Goal: Task Accomplishment & Management: Manage account settings

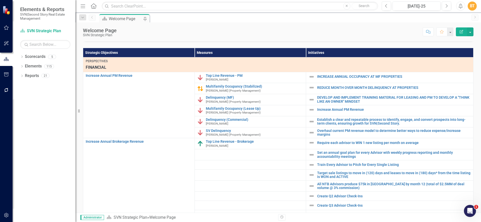
scroll to position [23, 0]
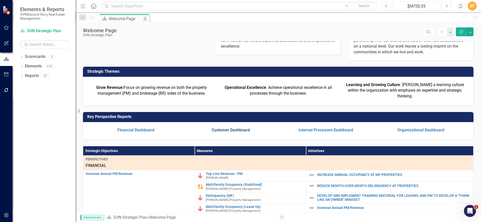
click at [241, 132] on link "Customer Dashboard" at bounding box center [231, 129] width 38 height 5
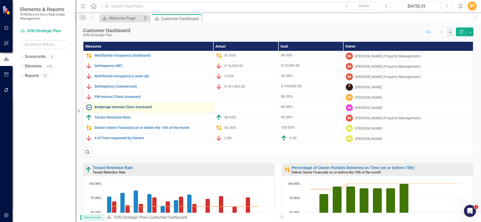
click at [130, 107] on link "Brokerage Internal Client Scorecard" at bounding box center [153, 107] width 116 height 4
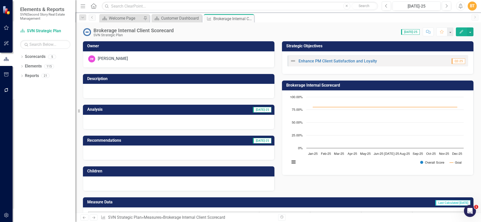
scroll to position [91, 0]
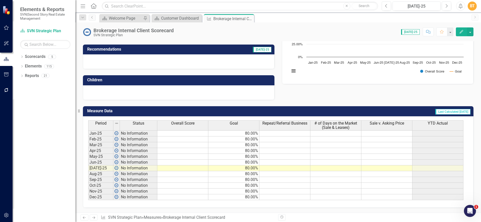
click at [325, 125] on span "# of Days on the Market (Sale & Leases)" at bounding box center [335, 125] width 49 height 9
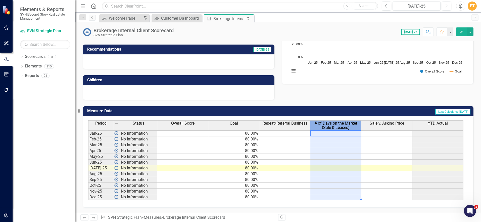
click at [325, 125] on span "# of Days on the Market (Sale & Leases)" at bounding box center [335, 125] width 49 height 9
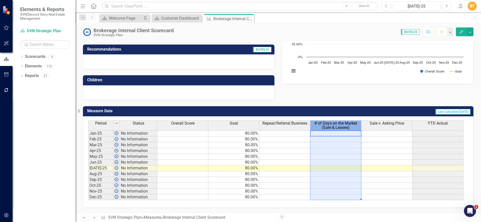
click at [325, 125] on span "# of Days on the Market (Sale & Leases)" at bounding box center [335, 125] width 49 height 9
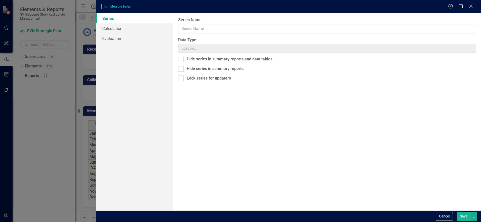
type input "# of Days on the Market (Sale & Leases)"
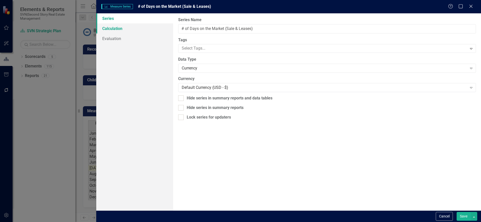
click at [132, 28] on link "Calculation" at bounding box center [134, 28] width 77 height 10
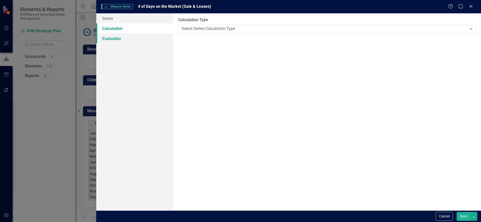
click at [129, 37] on link "Evaluation" at bounding box center [134, 38] width 77 height 10
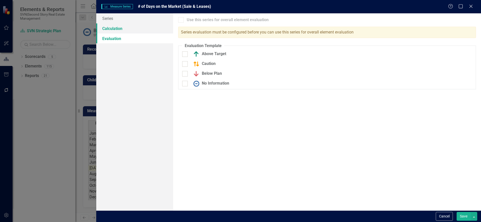
click at [129, 31] on link "Calculation" at bounding box center [134, 28] width 77 height 10
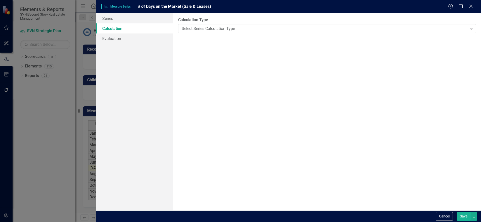
click at [219, 23] on div "Calculation Type Select Series Calculation Type Expand" at bounding box center [327, 25] width 298 height 16
click at [219, 26] on div "Select Series Calculation Type" at bounding box center [324, 29] width 285 height 6
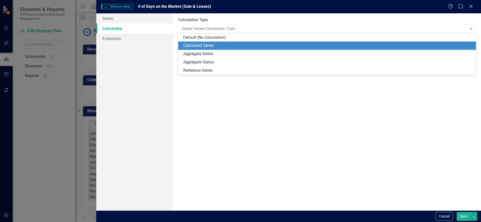
click at [216, 44] on div "Calculated Series" at bounding box center [328, 46] width 290 height 6
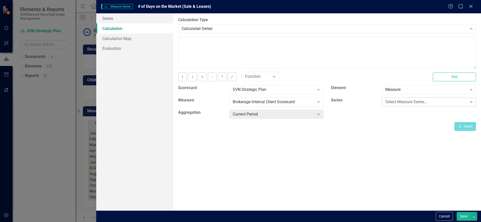
click at [421, 103] on div "Select Measure Series..." at bounding box center [426, 102] width 82 height 6
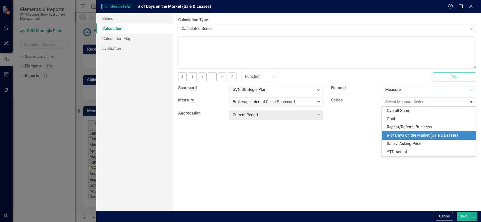
click at [421, 135] on div "# of Days on the Market (Sale & Leases)" at bounding box center [430, 135] width 86 height 6
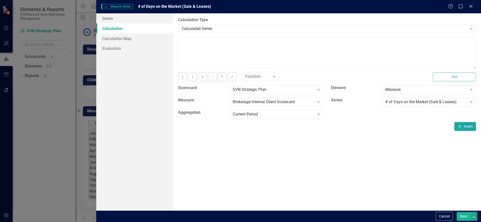
click at [468, 129] on button "Insert Insert" at bounding box center [466, 126] width 22 height 9
type textarea "[m2013651][# of Days on the Market (Sale & Leases)][CurrentPeriod]"
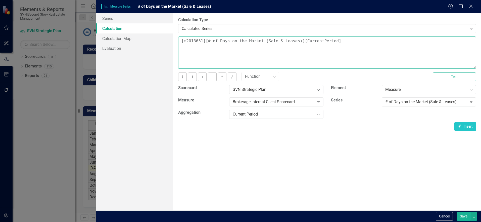
drag, startPoint x: 347, startPoint y: 41, endPoint x: 193, endPoint y: 37, distance: 154.1
click at [193, 37] on textarea "[m2013651][# of Days on the Market (Sale & Leases)][CurrentPeriod]" at bounding box center [327, 52] width 298 height 32
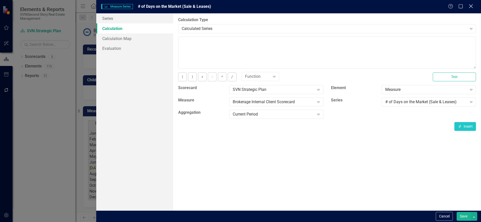
click at [472, 7] on icon at bounding box center [471, 6] width 4 height 4
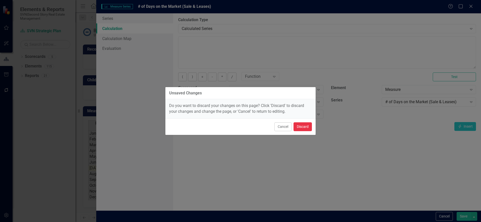
click at [305, 126] on button "Discard" at bounding box center [303, 126] width 18 height 9
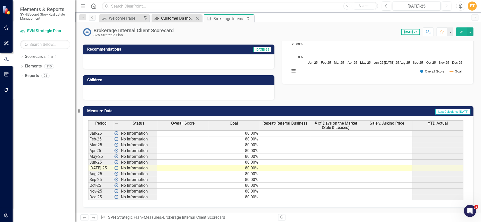
click at [175, 18] on div "Customer Dashboard" at bounding box center [177, 18] width 33 height 6
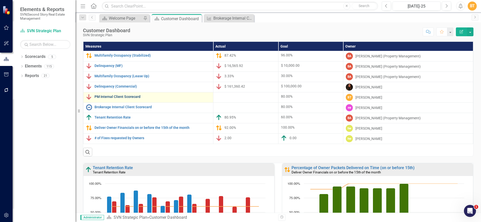
click at [133, 98] on link "PM Internal Client Scorecard" at bounding box center [153, 97] width 116 height 4
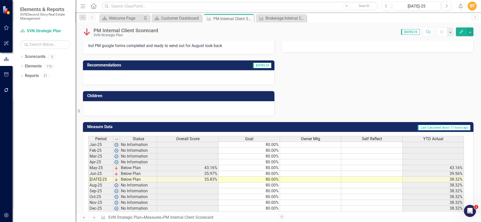
scroll to position [134, 0]
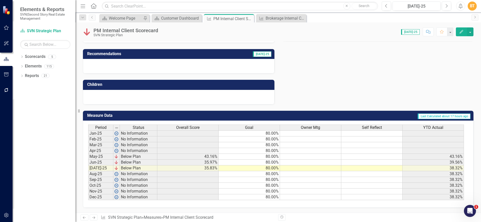
click at [200, 128] on span "Overall Score" at bounding box center [187, 127] width 23 height 5
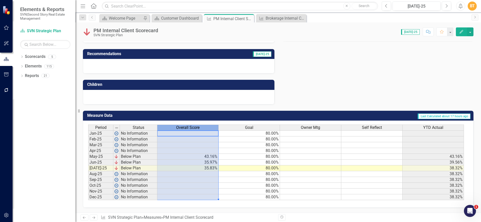
click at [200, 128] on span "Overall Score" at bounding box center [187, 127] width 23 height 5
click at [200, 129] on span "Overall Score" at bounding box center [187, 127] width 23 height 5
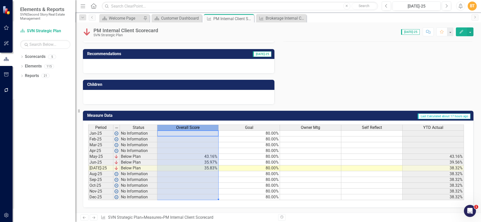
click at [200, 129] on span "Overall Score" at bounding box center [187, 127] width 23 height 5
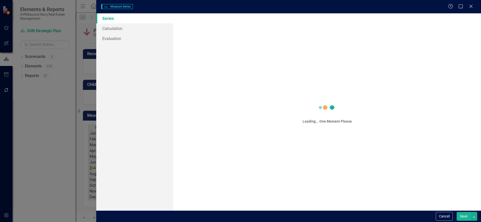
click at [200, 129] on div "Measure Series Measure Series Help Maximize Close Series Calculation Evaluation…" at bounding box center [240, 111] width 481 height 222
click at [200, 128] on div "Measure Series Measure Series Help Maximize Close Series Calculation Evaluation…" at bounding box center [240, 111] width 481 height 222
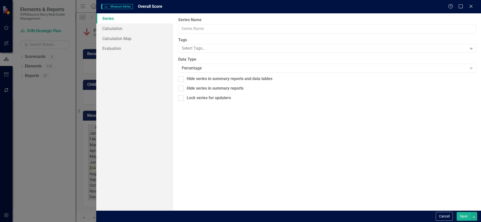
type input "Overall Score"
click at [127, 30] on link "Calculation" at bounding box center [134, 28] width 77 height 10
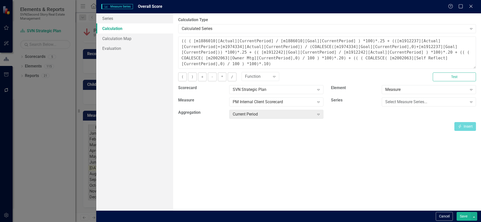
click at [473, 8] on icon "Close" at bounding box center [471, 6] width 5 height 4
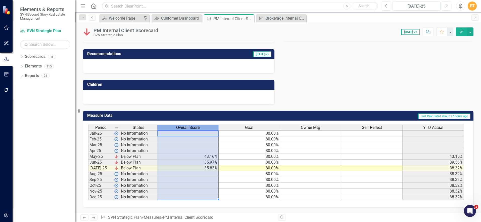
click at [205, 125] on div "Overall Score" at bounding box center [187, 128] width 61 height 6
click at [207, 129] on div "Overall Score" at bounding box center [187, 128] width 61 height 6
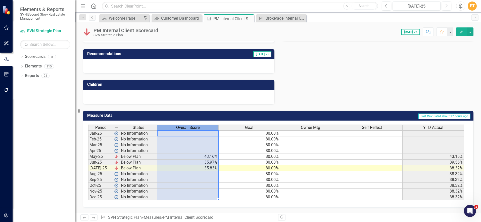
click at [207, 129] on div "Overall Score" at bounding box center [187, 128] width 61 height 6
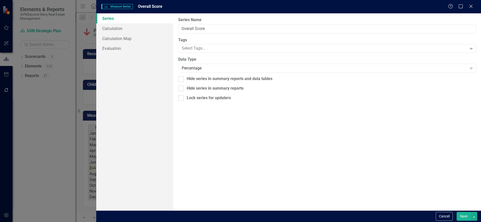
click at [207, 129] on body "Elements & Reports SVN|Second Story Real Estate Management Scorecard SVN Strate…" at bounding box center [240, 111] width 481 height 222
click at [207, 129] on div "Measure Series Measure Series Overall Score Help Maximize Close Series Calculat…" at bounding box center [240, 111] width 481 height 222
click at [132, 26] on link "Calculation" at bounding box center [134, 28] width 77 height 10
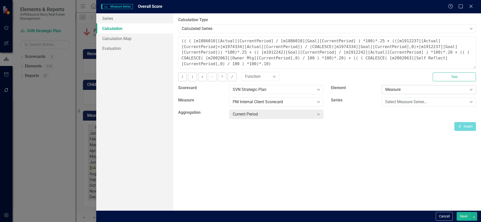
click at [407, 91] on div "Measure" at bounding box center [426, 90] width 82 height 6
click at [473, 7] on icon "Close" at bounding box center [471, 6] width 6 height 5
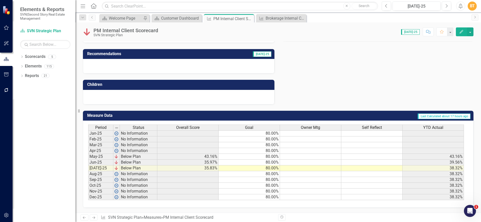
click at [303, 156] on td at bounding box center [310, 157] width 61 height 6
click at [201, 128] on div "Overall Score" at bounding box center [187, 128] width 61 height 6
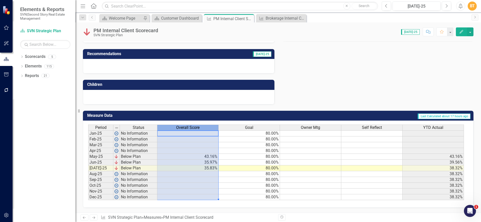
click at [201, 128] on div "Overall Score" at bounding box center [187, 128] width 61 height 6
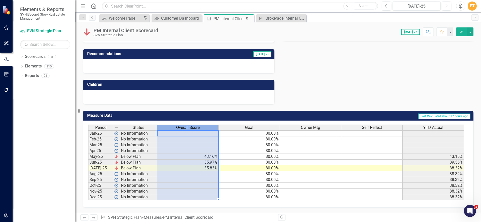
click at [202, 128] on div "Overall Score" at bounding box center [187, 128] width 61 height 6
click at [203, 127] on div "Overall Score" at bounding box center [187, 128] width 61 height 6
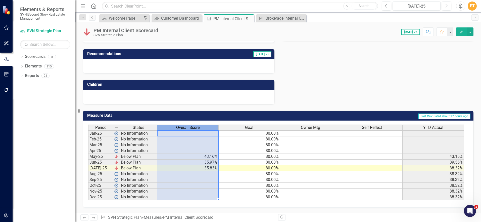
click at [203, 127] on div "Overall Score" at bounding box center [187, 128] width 61 height 6
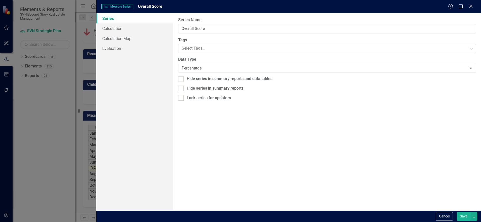
click at [203, 127] on body "Elements & Reports SVN|Second Story Real Estate Management Scorecard SVN Strate…" at bounding box center [240, 111] width 481 height 222
click at [120, 30] on link "Calculation" at bounding box center [134, 28] width 77 height 10
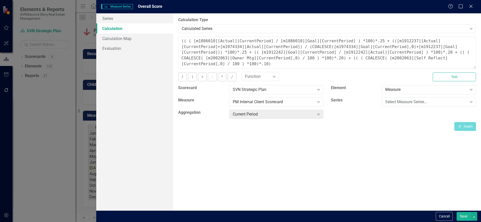
click at [417, 95] on div "Measure Expand" at bounding box center [429, 91] width 102 height 12
click at [420, 100] on div "Select Measure Series..." at bounding box center [426, 102] width 82 height 6
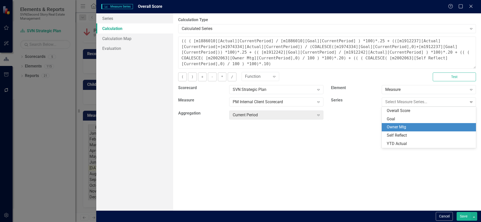
click at [423, 128] on div "Owner Mtg" at bounding box center [430, 127] width 86 height 6
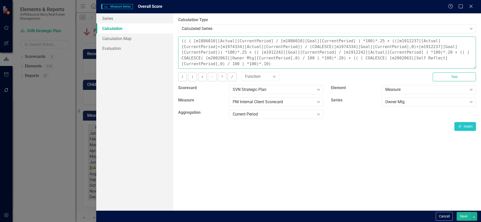
click at [301, 67] on textarea "(( ( [m1886010][Actual][CurrentPeriod] / [m1886010][Goal][CurrentPeriod] ) *100…" at bounding box center [327, 52] width 298 height 32
click at [465, 128] on button "Insert Insert" at bounding box center [466, 126] width 22 height 9
drag, startPoint x: 363, startPoint y: 65, endPoint x: 275, endPoint y: 64, distance: 88.3
click at [275, 64] on textarea "(( ( [m1886010][Actual][CurrentPeriod] / [m1886010][Goal][CurrentPeriod] ) *100…" at bounding box center [327, 52] width 298 height 32
type textarea "(( ( [m1886010][Actual][CurrentPeriod] / [m1886010][Goal][CurrentPeriod] ) *100…"
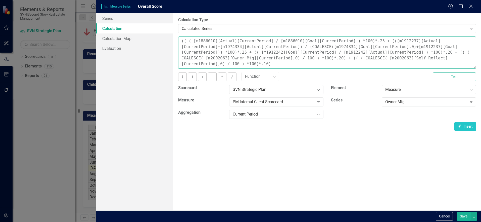
drag, startPoint x: 201, startPoint y: 58, endPoint x: 182, endPoint y: 57, distance: 18.9
click at [182, 57] on textarea "(( ( [m1886010][Actual][CurrentPeriod] / [m1886010][Goal][CurrentPeriod] ) *100…" at bounding box center [327, 52] width 298 height 32
click at [469, 5] on icon "Close" at bounding box center [471, 6] width 6 height 5
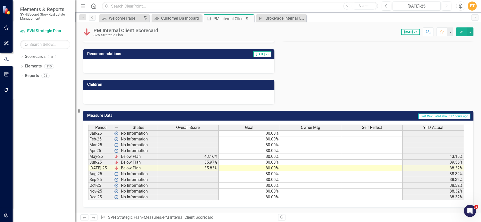
click at [283, 23] on div "PM Internal Client Scorecard SVN Strategic Plan Score: 0.00 [DATE]-25 Completed…" at bounding box center [278, 29] width 406 height 15
click at [282, 19] on div "Brokerage Internal Client Scorecard" at bounding box center [282, 18] width 33 height 6
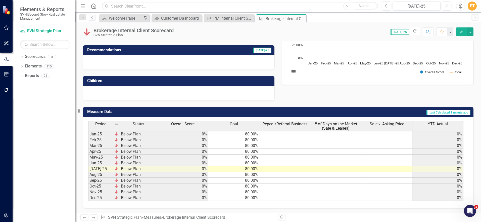
scroll to position [91, 0]
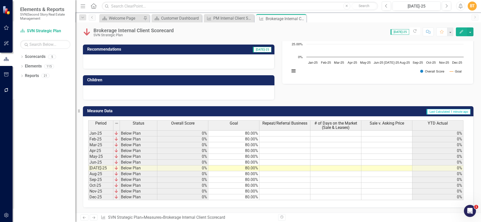
click at [436, 126] on th "YTD Actual" at bounding box center [438, 125] width 51 height 10
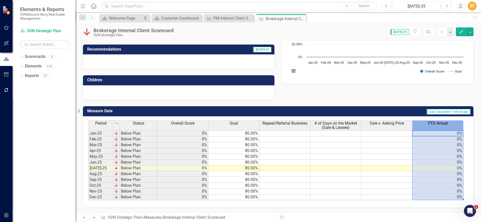
click at [436, 126] on th "YTD Actual" at bounding box center [438, 125] width 51 height 10
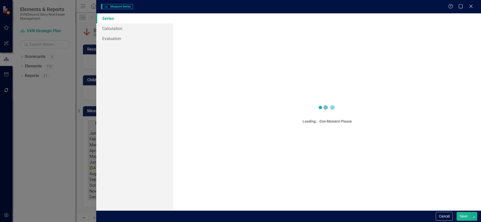
click at [436, 126] on div "Measure Series Measure Series Help Maximize Close Series Calculation Evaluation…" at bounding box center [240, 111] width 481 height 222
click at [173, 126] on div "Series Calculation Evaluation" at bounding box center [134, 111] width 77 height 197
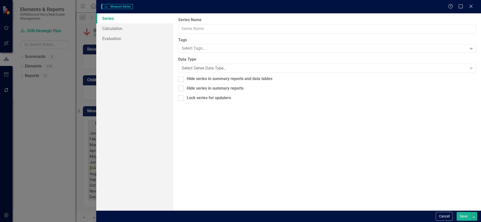
type input "YTD Actual"
click at [119, 27] on link "Calculation" at bounding box center [134, 28] width 77 height 10
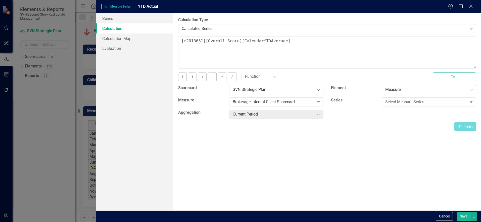
click at [472, 7] on icon at bounding box center [471, 6] width 3 height 3
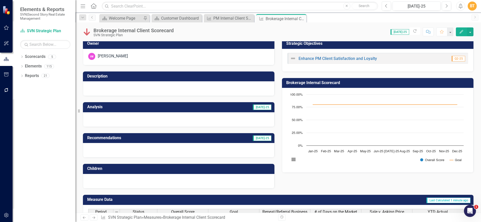
scroll to position [2, 0]
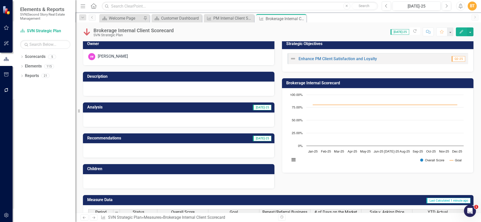
click at [112, 85] on div at bounding box center [179, 88] width 192 height 15
click at [112, 84] on div at bounding box center [179, 88] width 192 height 15
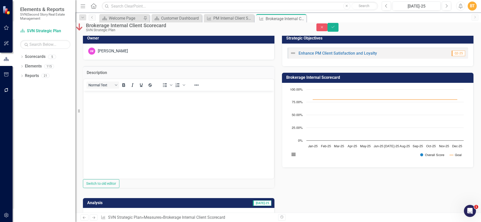
scroll to position [0, 0]
click at [108, 98] on body "Rich Text Area. Press ALT-0 for help." at bounding box center [178, 127] width 191 height 75
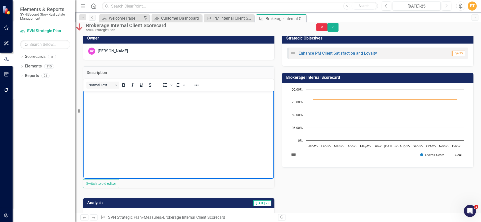
click at [328, 27] on button "Close" at bounding box center [321, 27] width 11 height 8
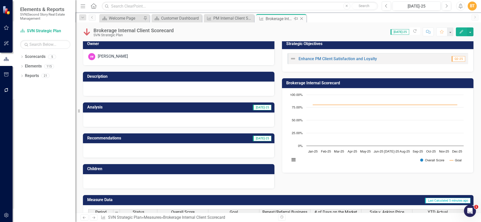
click at [300, 17] on icon at bounding box center [301, 18] width 3 height 3
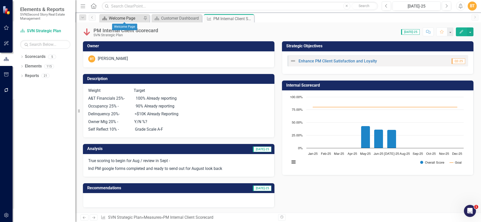
click at [117, 16] on div "Welcome Page" at bounding box center [125, 18] width 33 height 6
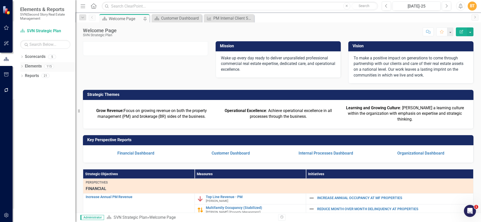
click at [32, 65] on link "Elements" at bounding box center [33, 66] width 17 height 6
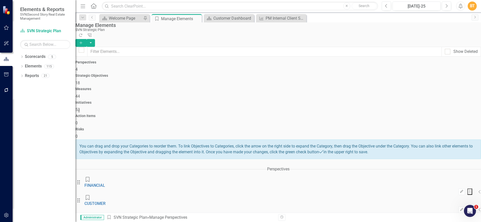
click at [240, 87] on h4 "Measures" at bounding box center [278, 89] width 406 height 4
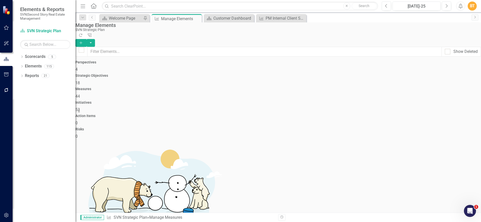
click at [302, 101] on div "Initiatives 53" at bounding box center [278, 107] width 406 height 12
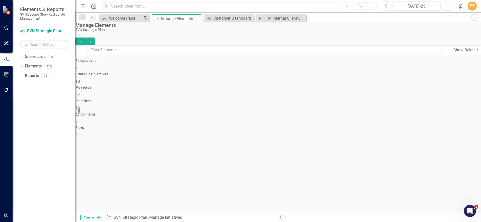
checkbox input "false"
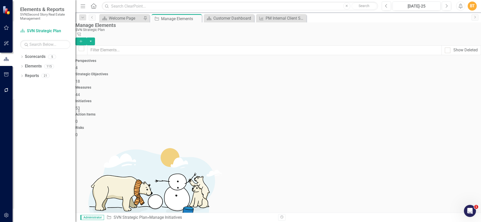
scroll to position [57, 0]
click at [148, 47] on input "text" at bounding box center [264, 50] width 355 height 10
click at [159, 48] on input "text" at bounding box center [264, 50] width 355 height 10
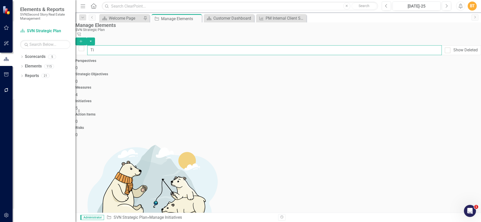
type input "T"
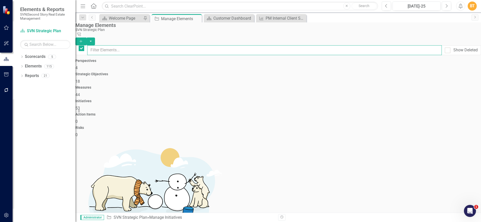
checkbox input "false"
click at [197, 18] on icon at bounding box center [197, 18] width 3 height 3
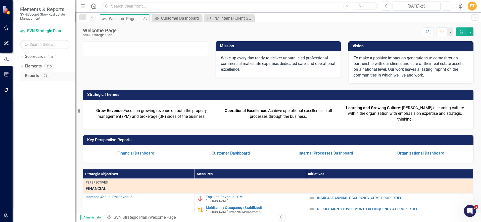
click at [32, 76] on link "Reports" at bounding box center [32, 76] width 14 height 6
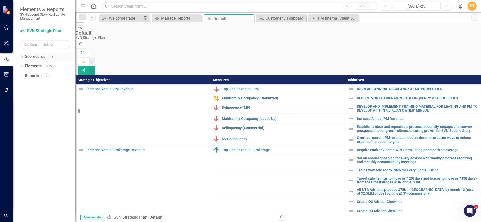
click at [35, 58] on link "Scorecards" at bounding box center [35, 57] width 21 height 6
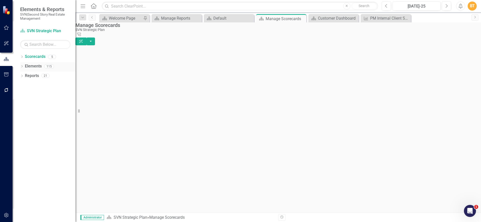
click at [36, 67] on link "Elements" at bounding box center [33, 66] width 17 height 6
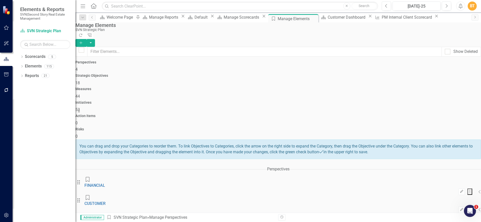
click at [325, 101] on div "Initiatives 53" at bounding box center [278, 107] width 406 height 12
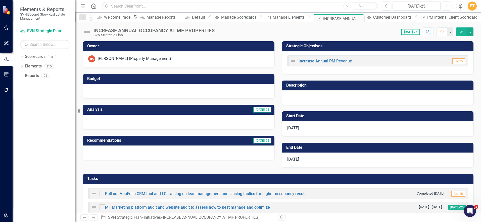
checkbox input "true"
click at [316, 61] on link "Increase Annual PM Revenue" at bounding box center [326, 61] width 54 height 5
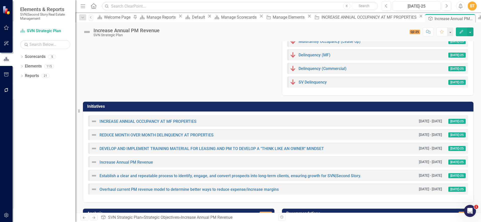
scroll to position [47, 0]
click at [173, 122] on link "INCREASE ANNUAL OCCUPANCY AT MF PROPERTIES" at bounding box center [148, 121] width 97 height 5
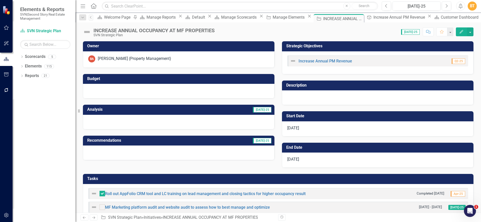
click at [91, 177] on h3 "Tasks" at bounding box center [279, 178] width 384 height 5
click at [130, 9] on input "text" at bounding box center [240, 6] width 276 height 9
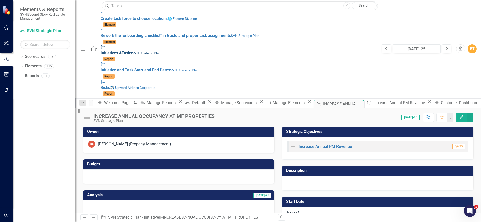
type input "Tasks"
click at [112, 44] on div "Initiative Initiatives & Tasks SVN Strategic Plan" at bounding box center [239, 50] width 276 height 12
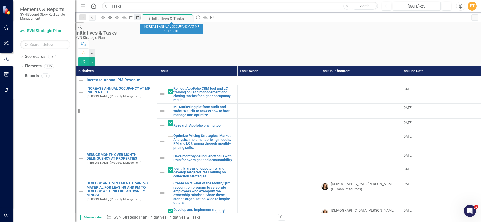
click at [141, 19] on icon at bounding box center [139, 18] width 4 height 4
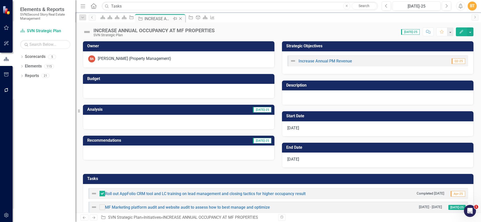
click at [183, 18] on icon "Close" at bounding box center [180, 19] width 5 height 4
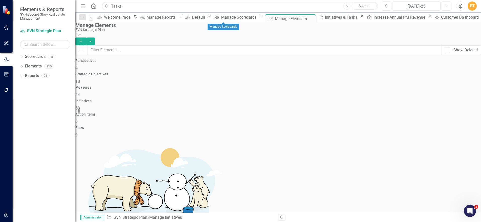
click at [259, 17] on icon "Close" at bounding box center [261, 16] width 5 height 4
click at [262, 19] on icon "Close" at bounding box center [259, 19] width 5 height 4
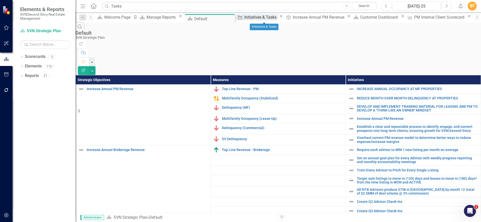
click at [254, 16] on div "Initiatives & Tasks" at bounding box center [261, 17] width 34 height 6
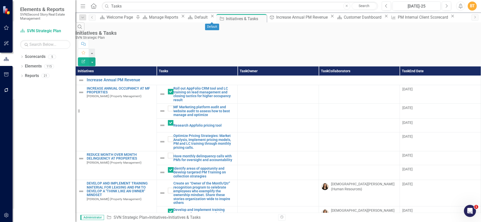
click at [215, 17] on icon "Close" at bounding box center [212, 16] width 5 height 4
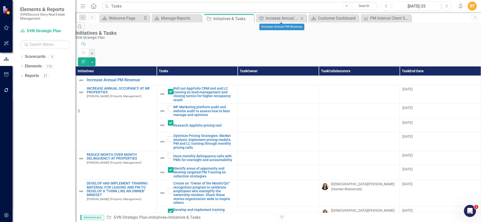
click at [304, 19] on icon "Close" at bounding box center [301, 18] width 5 height 4
click at [300, 19] on icon "Close" at bounding box center [301, 18] width 5 height 4
click at [301, 19] on icon "Close" at bounding box center [301, 18] width 5 height 4
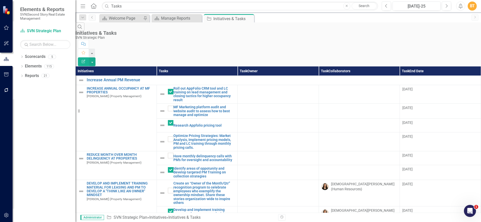
click at [193, 66] on th "Tasks" at bounding box center [197, 70] width 81 height 9
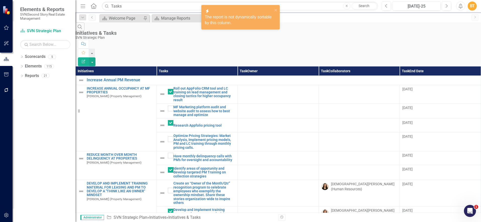
click at [188, 66] on th "Tasks" at bounding box center [197, 70] width 81 height 9
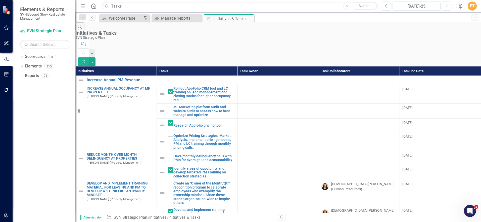
scroll to position [229, 0]
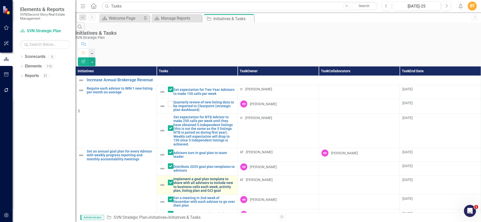
scroll to position [0, 0]
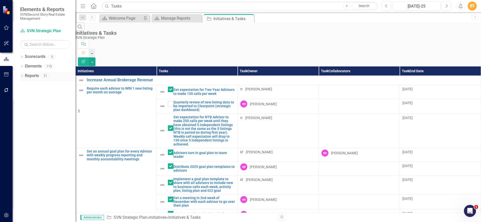
drag, startPoint x: 31, startPoint y: 75, endPoint x: 33, endPoint y: 76, distance: 2.6
click at [31, 75] on link "Reports" at bounding box center [32, 76] width 14 height 6
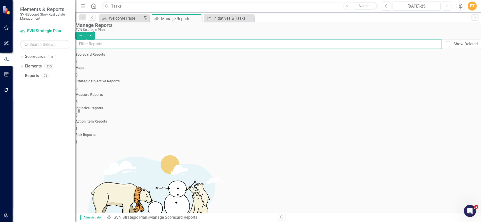
click at [134, 49] on input "text" at bounding box center [259, 43] width 366 height 9
click at [86, 32] on button "Add" at bounding box center [80, 36] width 11 height 8
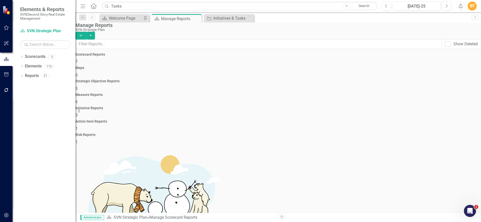
click at [120, 62] on div "Scorecard Reports 7" at bounding box center [278, 59] width 406 height 12
click at [122, 63] on div "Scorecard Reports 7" at bounding box center [278, 59] width 406 height 12
click at [121, 63] on div "Scorecard Reports 7" at bounding box center [278, 59] width 406 height 12
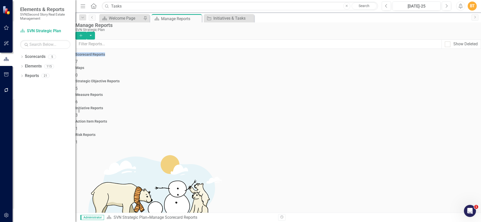
click at [121, 63] on div "Scorecard Reports 7" at bounding box center [278, 59] width 406 height 12
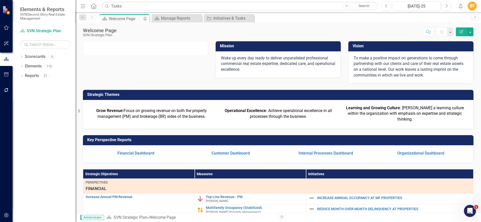
scroll to position [1, 0]
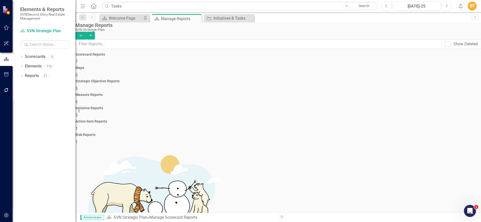
click at [340, 106] on div "Initiative Reports 3" at bounding box center [278, 112] width 406 height 12
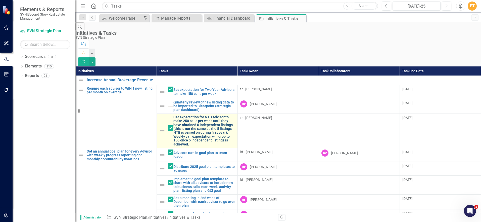
scroll to position [1, 0]
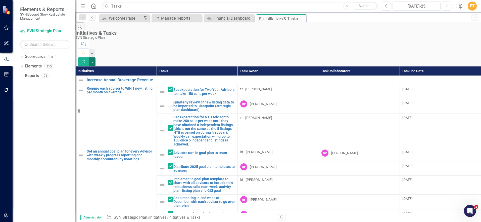
click at [96, 57] on button "button" at bounding box center [92, 61] width 7 height 9
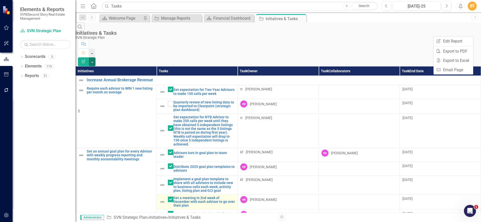
scroll to position [0, 0]
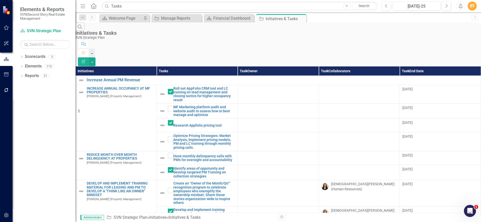
scroll to position [229, 0]
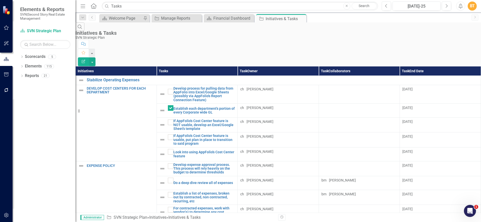
scroll to position [300, 0]
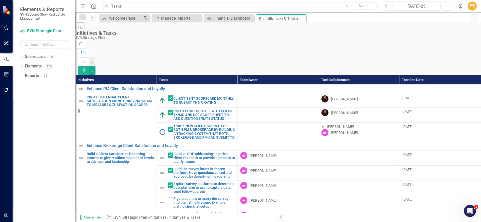
scroll to position [170, 0]
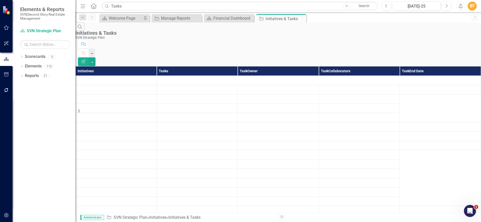
scroll to position [0, 0]
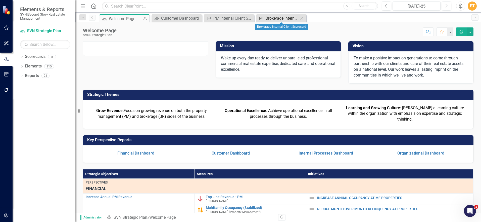
click at [274, 17] on div "Brokerage Internal Client Scorecard" at bounding box center [282, 18] width 33 height 6
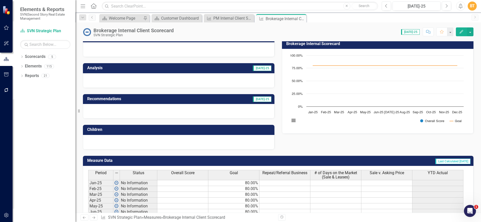
scroll to position [55, 0]
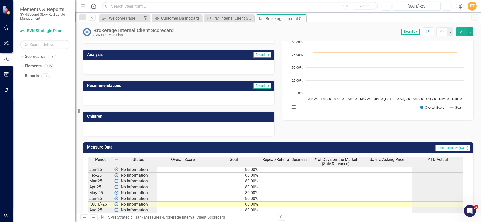
click at [188, 160] on span "Overall Score" at bounding box center [182, 159] width 23 height 5
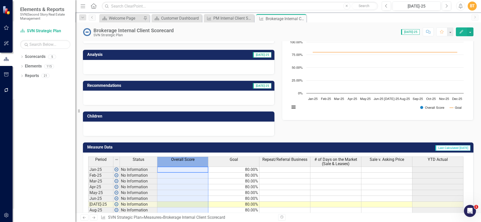
click at [188, 160] on span "Overall Score" at bounding box center [182, 159] width 23 height 5
click at [193, 160] on span "Overall Score" at bounding box center [182, 159] width 23 height 5
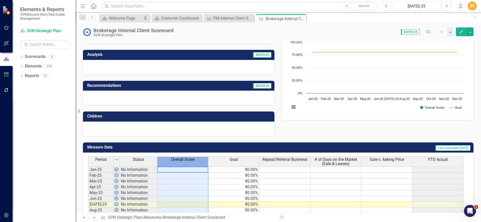
click at [193, 160] on span "Overall Score" at bounding box center [182, 159] width 23 height 5
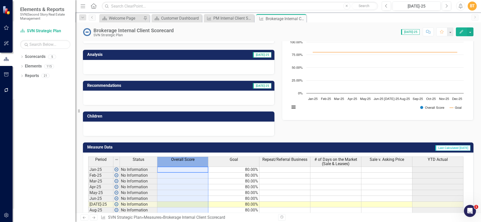
click at [193, 160] on span "Overall Score" at bounding box center [182, 159] width 23 height 5
click at [192, 160] on span "Overall Score" at bounding box center [182, 159] width 23 height 5
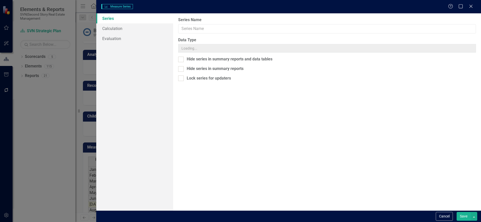
type input "Overall Score"
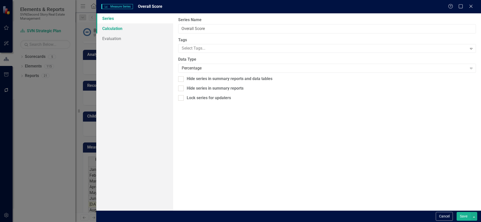
click at [110, 30] on link "Calculation" at bounding box center [134, 28] width 77 height 10
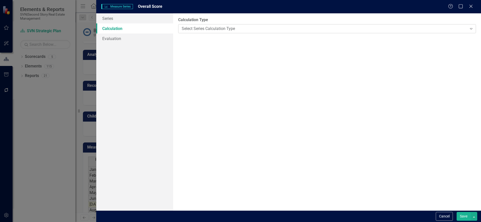
click at [204, 29] on div "Select Series Calculation Type" at bounding box center [324, 29] width 285 height 6
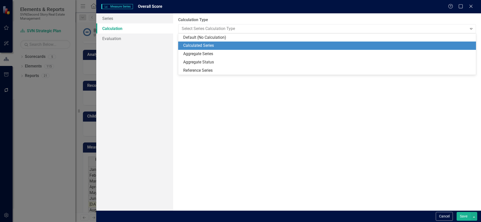
click at [205, 47] on div "Calculated Series" at bounding box center [328, 46] width 290 height 6
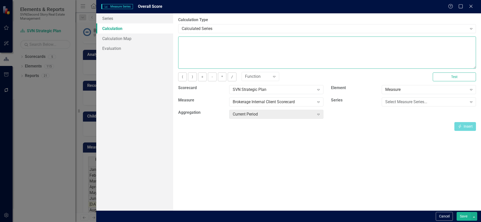
click at [221, 47] on textarea at bounding box center [327, 52] width 298 height 32
click at [183, 77] on button "(" at bounding box center [182, 76] width 9 height 9
click at [421, 100] on div "Select Measure Series..." at bounding box center [426, 102] width 82 height 6
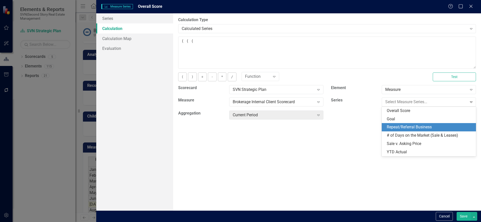
click at [427, 128] on div "Repeat/Referral Business" at bounding box center [430, 127] width 86 height 6
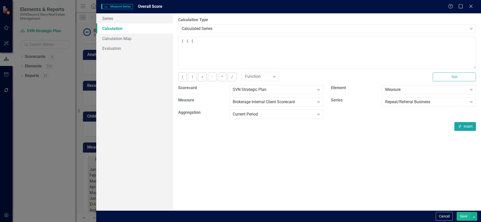
click at [458, 124] on icon "Insert" at bounding box center [460, 126] width 5 height 4
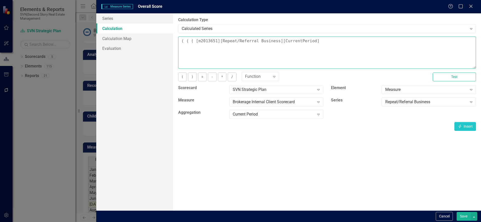
click at [195, 41] on textarea "( ( ( [m2013651][Repeat/Referral Business][CurrentPeriod]" at bounding box center [327, 52] width 298 height 32
paste textarea "COALESCE"
click at [339, 40] on textarea "( ( (COALESCE([m2013651][Repeat/Referral Business][CurrentPeriod]" at bounding box center [327, 52] width 298 height 32
click at [418, 99] on div "Repeat/Referral Business Expand" at bounding box center [429, 101] width 94 height 9
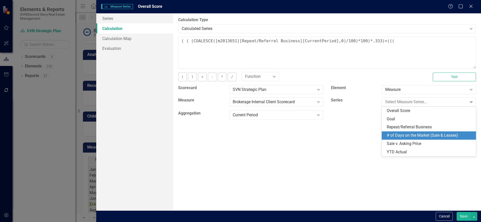
click at [428, 134] on div "# of Days on the Market (Sale & Leases)" at bounding box center [430, 135] width 86 height 6
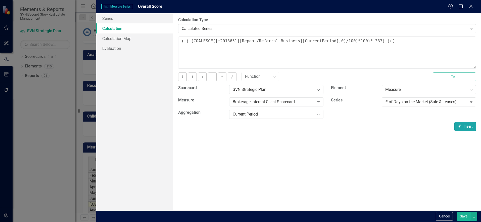
click at [463, 125] on button "Insert Insert" at bounding box center [466, 126] width 22 height 9
click at [396, 40] on textarea "( ( (COALESCE([m2013651][Repeat/Referral Business][CurrentPeriod],0)/100)*100)*…" at bounding box center [327, 52] width 298 height 32
paste textarea "COALESCE"
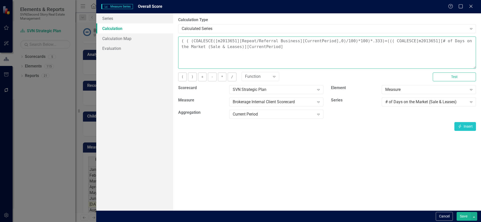
click at [396, 41] on textarea "( ( (COALESCE([m2013651][Repeat/Referral Business][CurrentPeriod],0)/100)*100)*…" at bounding box center [327, 52] width 298 height 32
click at [288, 47] on textarea "( ( (COALESCE([m2013651][Repeat/Referral Business][CurrentPeriod],0)/100)*100)*…" at bounding box center [327, 52] width 298 height 32
paste textarea "COALESCE"
click at [415, 42] on textarea "( ( (COALESCE([m2013651][Repeat/Referral Business][CurrentPeriod],0)/100)*100)*…" at bounding box center [327, 52] width 298 height 32
click at [370, 46] on textarea "( ( (COALESCE([m2013651][Repeat/Referral Business][CurrentPeriod],0)/100)*100)*…" at bounding box center [327, 52] width 298 height 32
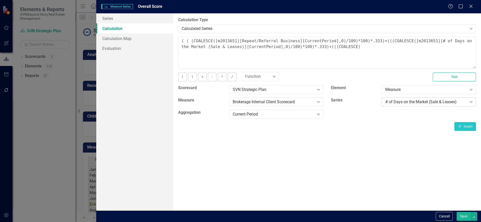
click at [419, 102] on div "# of Days on the Market (Sale & Leases)" at bounding box center [426, 102] width 82 height 6
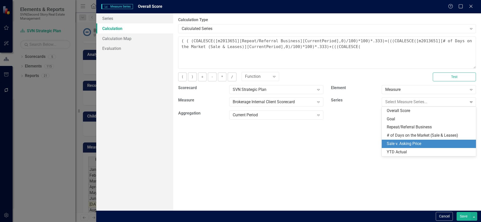
click at [417, 144] on div "Sale v. Asking Price" at bounding box center [430, 144] width 86 height 6
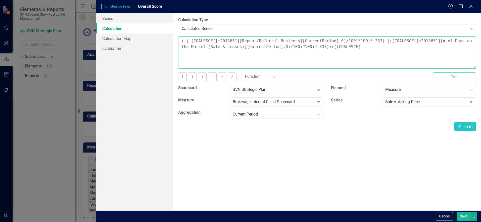
click at [367, 47] on textarea "( ( (COALESCE([m2013651][Repeat/Referral Business][CurrentPeriod],0)/100)*100)*…" at bounding box center [327, 52] width 298 height 32
click at [465, 128] on button "Insert Insert" at bounding box center [466, 126] width 22 height 9
drag, startPoint x: 363, startPoint y: 47, endPoint x: 369, endPoint y: 48, distance: 6.4
click at [363, 47] on textarea "( ( (COALESCE([m2013651][Repeat/Referral Business][CurrentPeriod],0)/100)*100)*…" at bounding box center [327, 52] width 298 height 32
click at [446, 46] on textarea "( ( (COALESCE([m2013651][Repeat/Referral Business][CurrentPeriod],0)/100)*100)*…" at bounding box center [327, 52] width 298 height 32
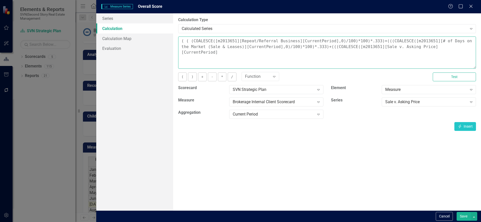
click at [220, 52] on textarea "( ( (COALESCE([m2013651][Repeat/Referral Business][CurrentPeriod],0)/100)*100)*…" at bounding box center [327, 52] width 298 height 32
type textarea "( ( (COALESCE([m2013651][Repeat/Referral Business][CurrentPeriod],0)/100)*100)*…"
click at [464, 216] on button "Save" at bounding box center [464, 216] width 14 height 9
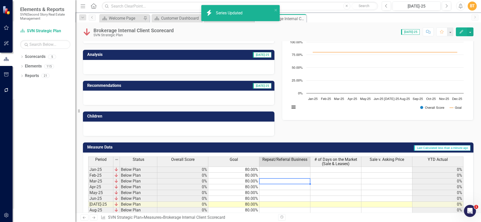
click at [296, 180] on td at bounding box center [284, 181] width 51 height 6
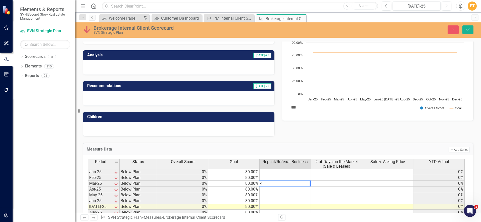
type textarea "4"
click at [331, 183] on td at bounding box center [336, 183] width 51 height 6
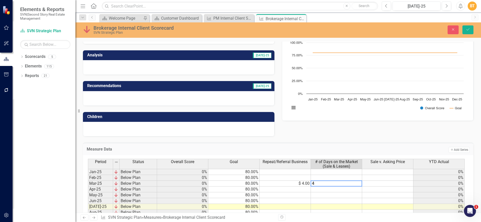
type textarea "4"
click at [377, 183] on td at bounding box center [387, 183] width 51 height 6
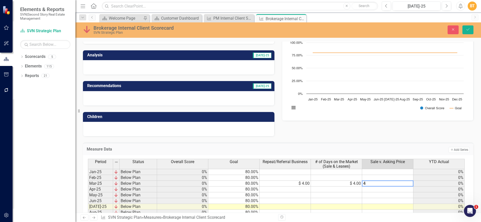
type textarea "4"
click at [372, 200] on td at bounding box center [387, 201] width 51 height 6
click at [295, 181] on td "$ 4.00" at bounding box center [285, 183] width 51 height 6
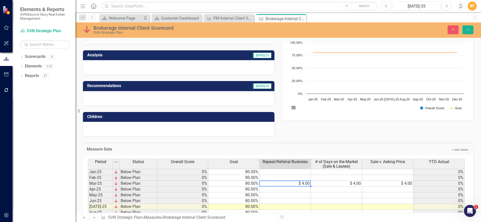
click at [291, 167] on th "Repeat/Referral Business" at bounding box center [285, 164] width 51 height 10
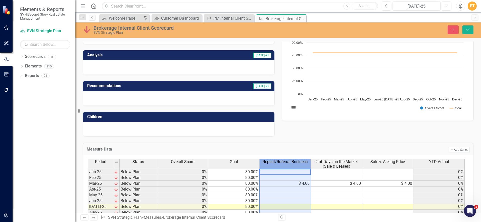
click at [291, 167] on th "Repeat/Referral Business" at bounding box center [285, 164] width 51 height 10
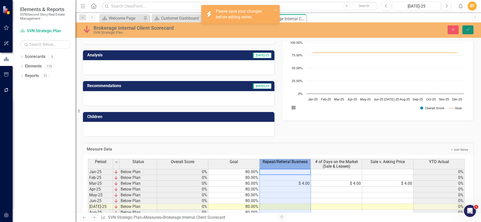
click at [464, 29] on button "Save" at bounding box center [468, 29] width 11 height 9
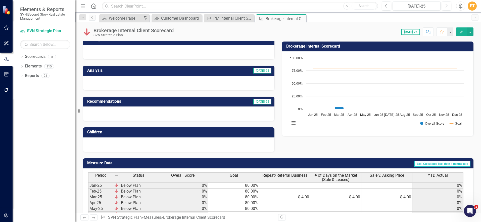
scroll to position [91, 0]
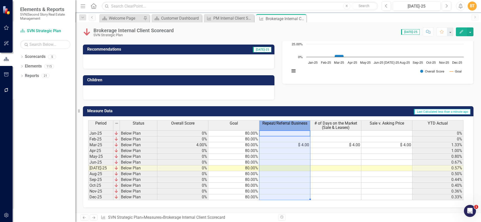
click at [285, 125] on span "Repeat/Referral Business" at bounding box center [284, 123] width 45 height 5
click at [286, 128] on th "Repeat/Referral Business" at bounding box center [284, 125] width 51 height 10
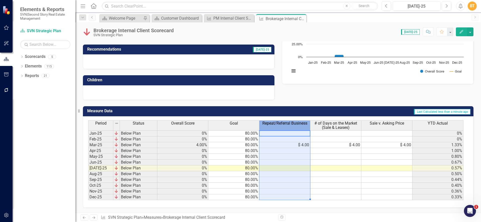
click at [286, 128] on body "Elements & Reports SVN|Second Story Real Estate Management Scorecard SVN Strate…" at bounding box center [240, 111] width 481 height 222
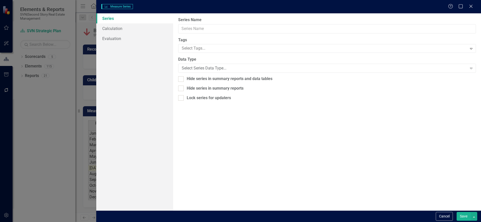
type input "Repeat/Referral Business"
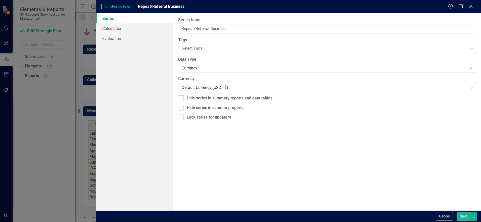
click at [227, 83] on div "Default Currency (USD - $) Expand" at bounding box center [327, 87] width 298 height 9
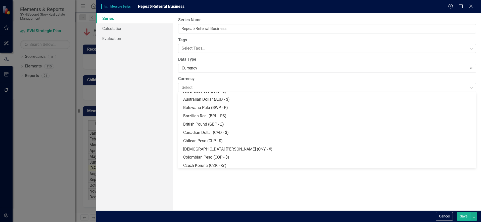
scroll to position [0, 0]
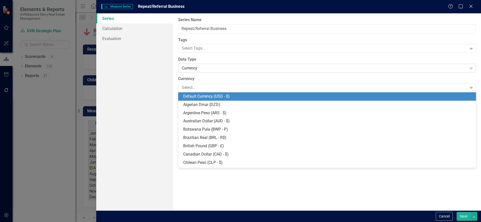
click at [216, 67] on div "Currency" at bounding box center [324, 68] width 285 height 6
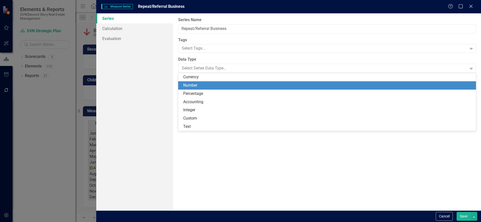
click at [208, 85] on div "Number" at bounding box center [328, 85] width 290 height 6
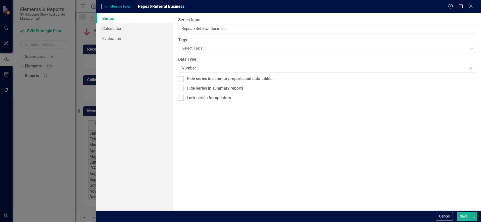
click at [470, 213] on button "Save" at bounding box center [464, 216] width 14 height 9
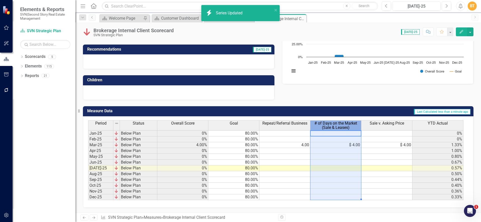
click at [331, 127] on span "# of Days on the Market (Sale & Leases)" at bounding box center [335, 125] width 49 height 9
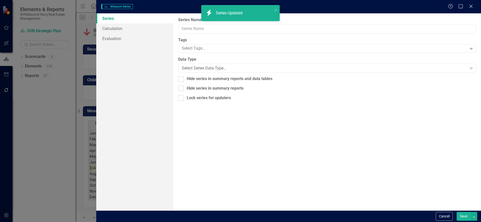
type input "# of Days on the Market (Sale & Leases)"
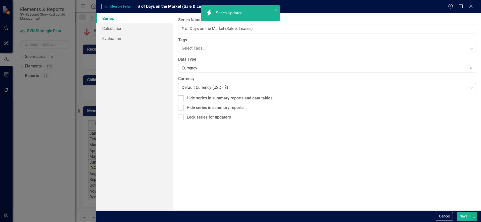
click at [201, 87] on div "Default Currency (USD - $)" at bounding box center [324, 88] width 285 height 6
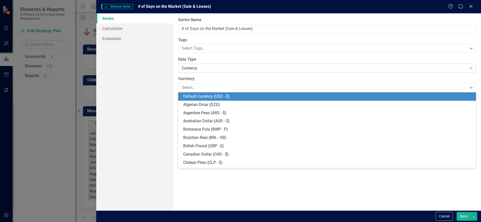
click at [187, 67] on div "Currency" at bounding box center [324, 68] width 285 height 6
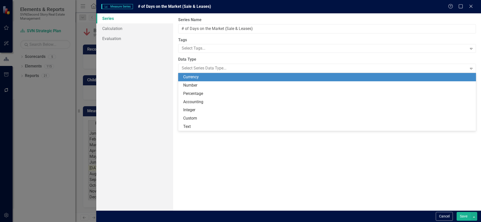
click at [189, 77] on div "Currency" at bounding box center [328, 77] width 290 height 6
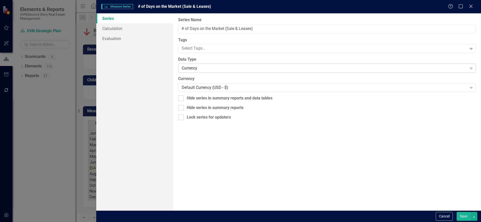
click at [191, 68] on div "Currency" at bounding box center [324, 68] width 285 height 6
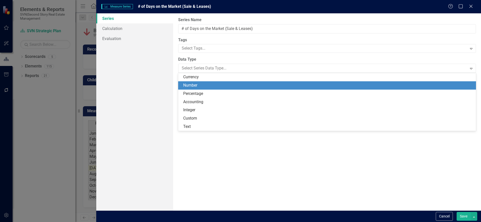
click at [191, 83] on div "Number" at bounding box center [328, 85] width 290 height 6
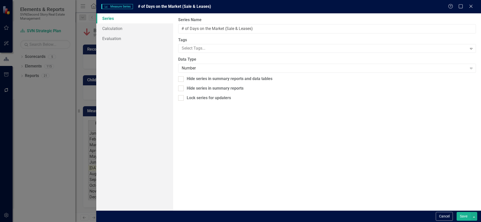
click at [463, 218] on button "Save" at bounding box center [464, 216] width 14 height 9
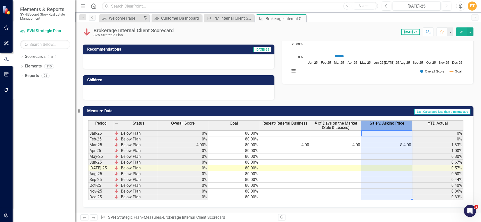
click at [402, 127] on th "Sale v. Asking Price" at bounding box center [386, 125] width 51 height 10
click at [401, 127] on th "Sale v. Asking Price" at bounding box center [386, 125] width 51 height 10
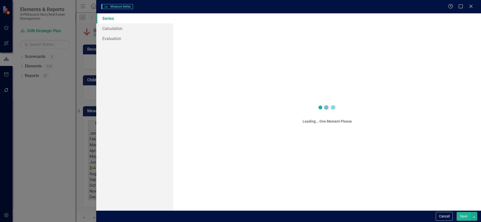
click at [401, 127] on body "Elements & Reports SVN|Second Story Real Estate Management Scorecard SVN Strate…" at bounding box center [240, 111] width 481 height 222
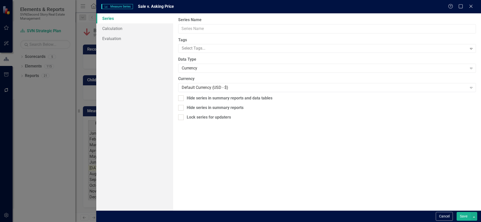
type input "Sale v. Asking Price"
click at [205, 68] on div "Currency" at bounding box center [324, 68] width 285 height 6
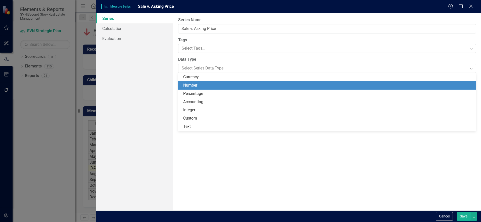
click at [198, 84] on div "Number" at bounding box center [328, 85] width 290 height 6
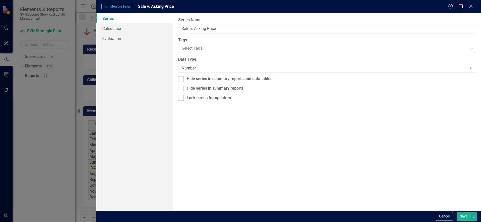
click at [464, 216] on button "Save" at bounding box center [464, 216] width 14 height 9
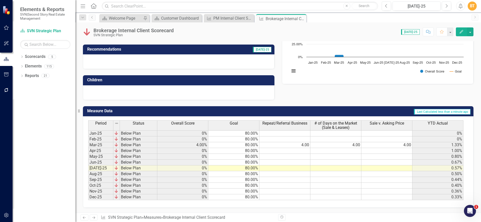
click at [289, 146] on td "4.00" at bounding box center [284, 145] width 51 height 6
type textarea "50"
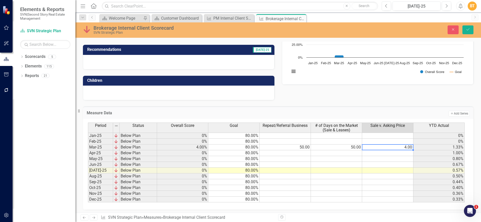
type textarea "50"
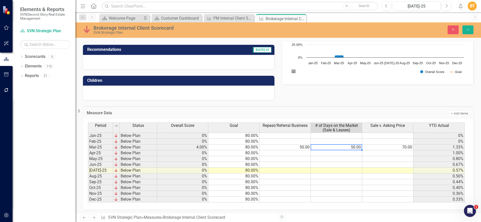
type textarea "60"
click at [467, 31] on icon "Save" at bounding box center [468, 30] width 5 height 4
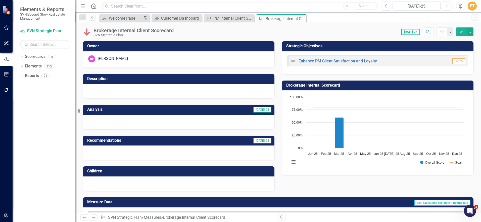
scroll to position [91, 0]
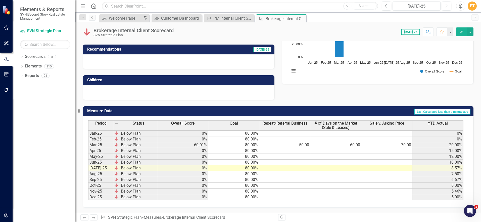
click at [293, 143] on td "50.00" at bounding box center [284, 145] width 51 height 6
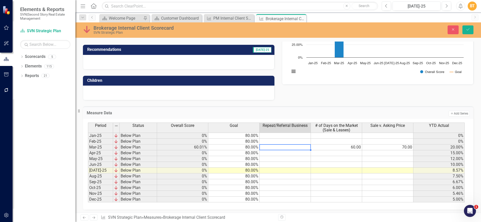
click at [345, 145] on td "60.00" at bounding box center [336, 147] width 51 height 6
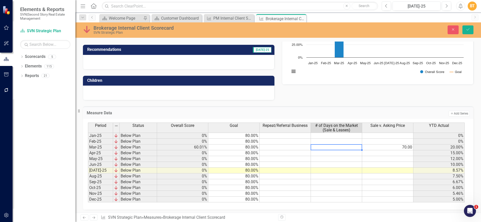
click at [399, 147] on td "70.00" at bounding box center [387, 147] width 51 height 6
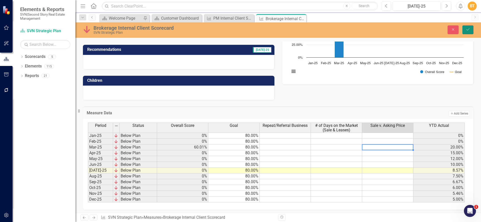
click at [467, 31] on icon "Save" at bounding box center [468, 30] width 5 height 4
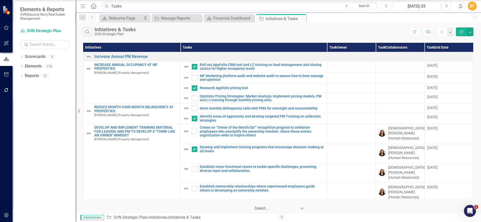
click at [297, 209] on div "Select..." at bounding box center [276, 208] width 48 height 9
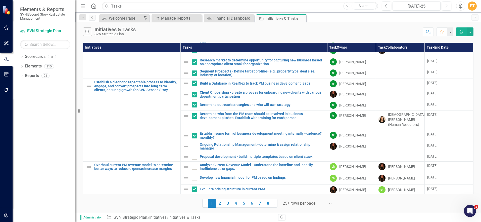
scroll to position [229, 0]
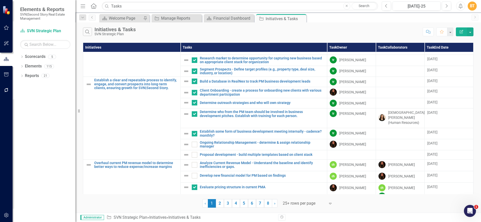
click at [292, 202] on div at bounding box center [304, 203] width 43 height 7
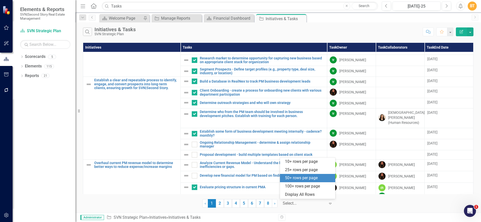
click at [298, 180] on div "50+ rows per page" at bounding box center [308, 178] width 47 height 6
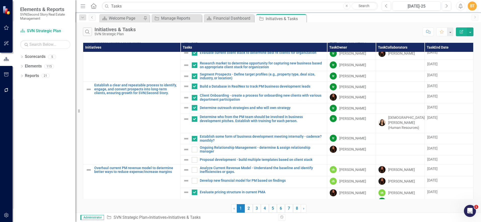
scroll to position [0, 0]
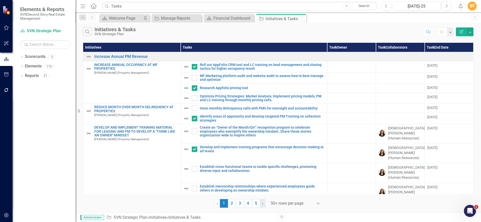
click at [263, 203] on span "›" at bounding box center [262, 203] width 1 height 5
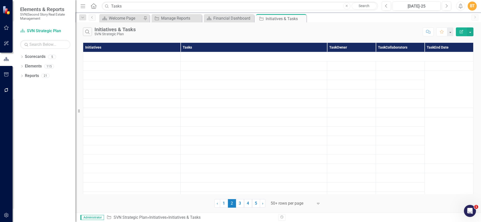
click at [284, 208] on div "Search Initiatives & Tasks SVN Strategic Plan Comment Favorite Edit Report Init…" at bounding box center [278, 117] width 406 height 190
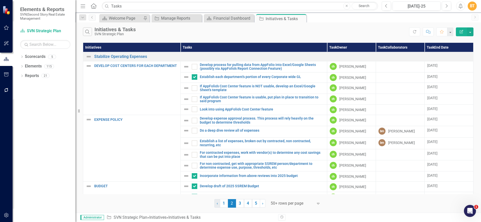
click at [216, 204] on link "‹ Previous" at bounding box center [217, 203] width 6 height 9
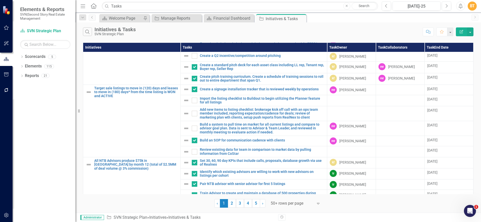
scroll to position [558, 0]
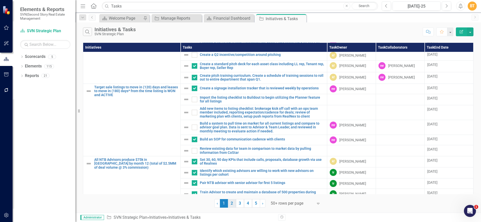
click at [231, 201] on link "2" at bounding box center [232, 203] width 8 height 9
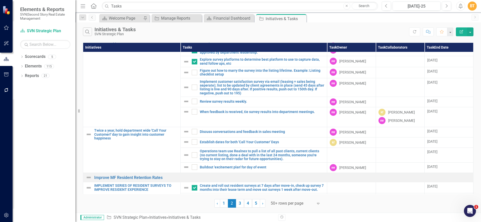
scroll to position [530, 0]
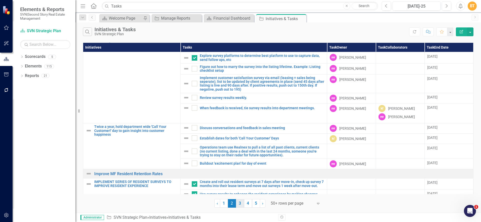
click at [239, 205] on link "3" at bounding box center [240, 203] width 8 height 9
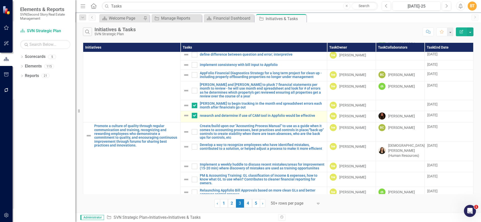
scroll to position [592, 0]
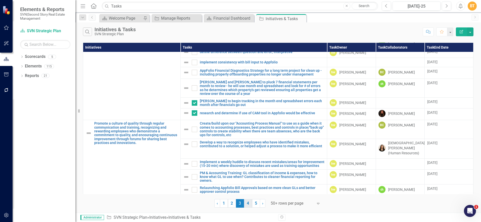
click at [247, 204] on link "4" at bounding box center [248, 203] width 8 height 9
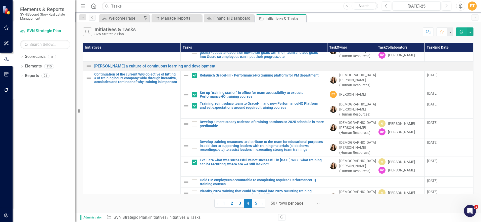
scroll to position [711, 0]
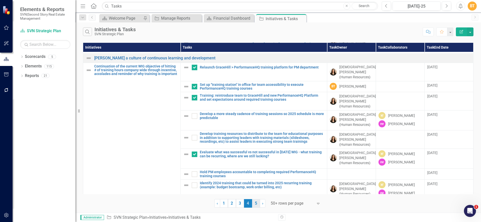
click at [257, 204] on link "5" at bounding box center [256, 203] width 8 height 9
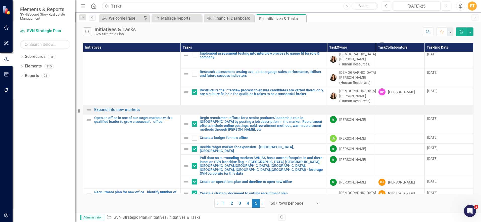
scroll to position [96, 0]
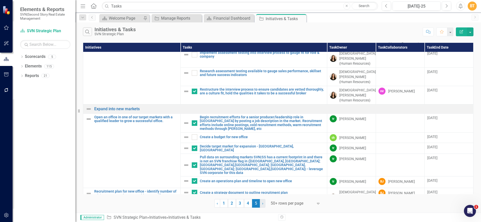
click at [263, 202] on span "›" at bounding box center [262, 203] width 1 height 5
click at [263, 202] on link "› Next" at bounding box center [263, 203] width 6 height 9
click at [262, 203] on link "› Next" at bounding box center [263, 203] width 6 height 9
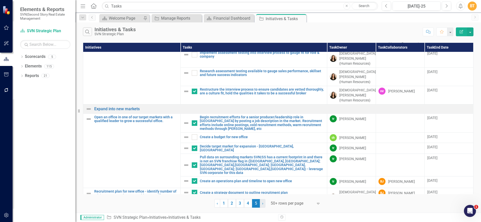
click at [262, 203] on link "› Next" at bounding box center [263, 203] width 6 height 9
click at [302, 204] on div at bounding box center [292, 203] width 43 height 7
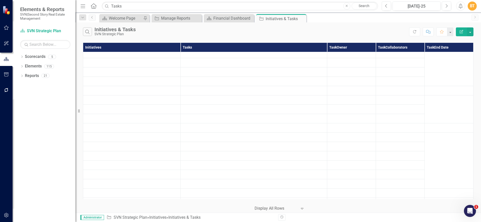
scroll to position [0, 0]
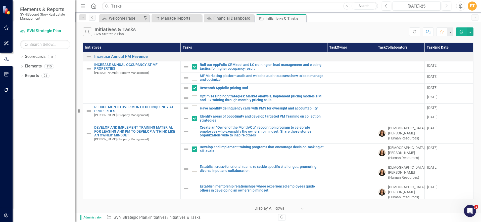
checkbox input "true"
checkbox input "false"
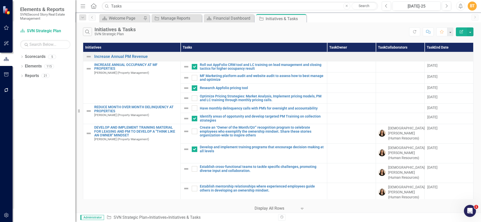
checkbox input "true"
checkbox input "false"
checkbox input "true"
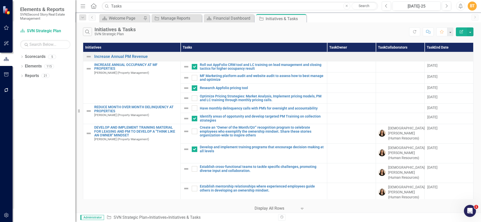
checkbox input "true"
checkbox input "false"
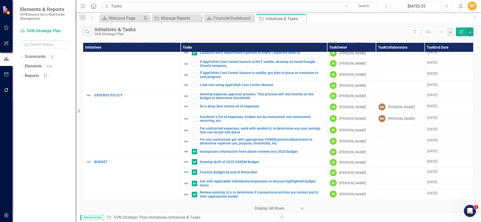
scroll to position [549, 0]
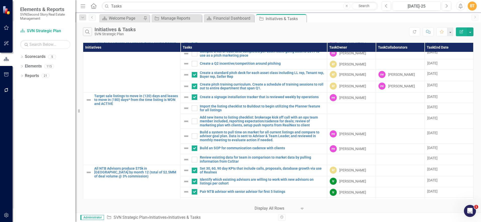
click at [335, 48] on th "Task Owner" at bounding box center [351, 46] width 49 height 9
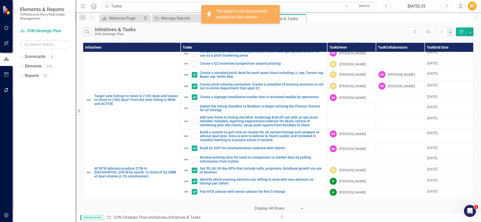
click at [336, 46] on th "Task Owner" at bounding box center [351, 46] width 49 height 9
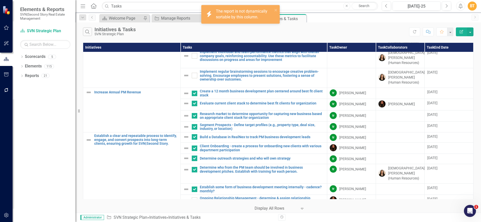
scroll to position [0, 0]
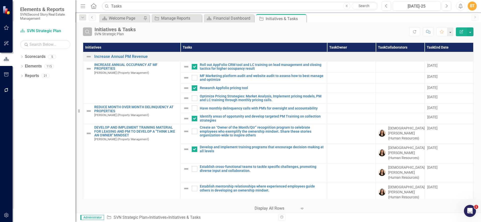
click at [89, 32] on icon "Search" at bounding box center [88, 31] width 6 height 5
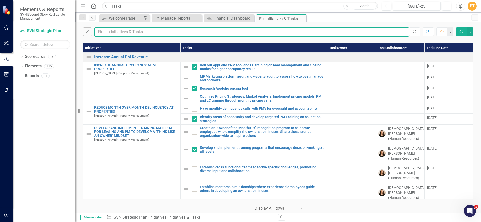
click at [106, 33] on input "text" at bounding box center [252, 31] width 315 height 9
type input "Kristen"
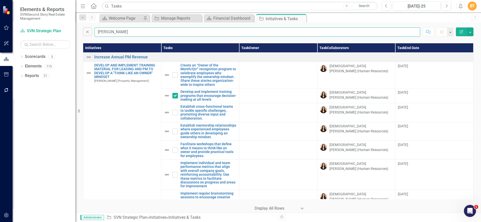
drag, startPoint x: 96, startPoint y: 31, endPoint x: 75, endPoint y: 30, distance: 20.6
click at [77, 31] on div "Elements & Reports SVN|Second Story Real Estate Management Scorecard SVN Strate…" at bounding box center [240, 111] width 481 height 222
click at [86, 31] on icon "Close" at bounding box center [88, 31] width 6 height 5
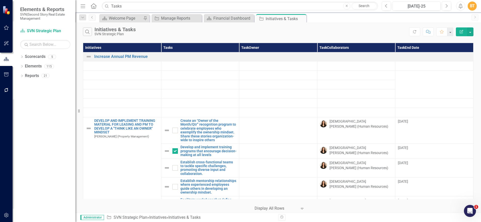
checkbox input "false"
checkbox input "true"
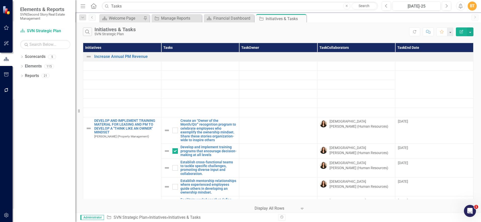
checkbox input "false"
checkbox input "true"
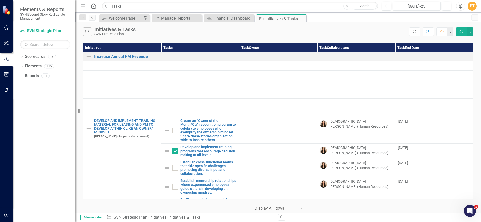
checkbox input "true"
checkbox input "false"
checkbox input "true"
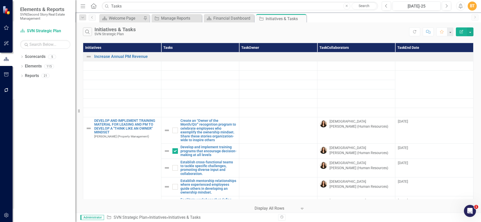
checkbox input "false"
checkbox input "true"
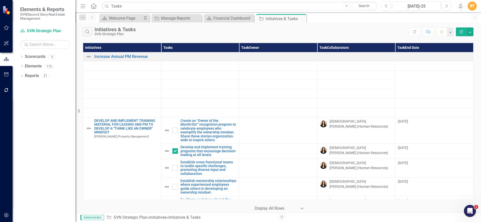
checkbox input "false"
checkbox input "true"
checkbox input "false"
checkbox input "true"
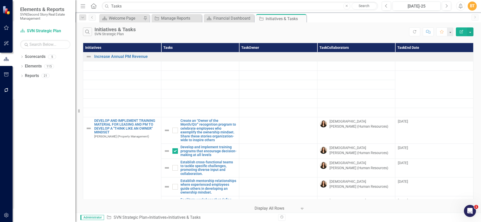
checkbox input "false"
checkbox input "true"
checkbox input "false"
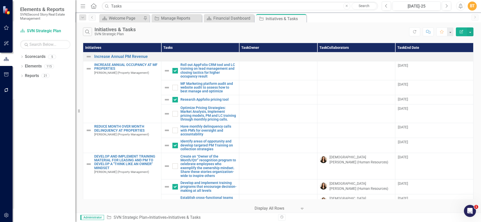
checkbox input "false"
checkbox input "true"
checkbox input "false"
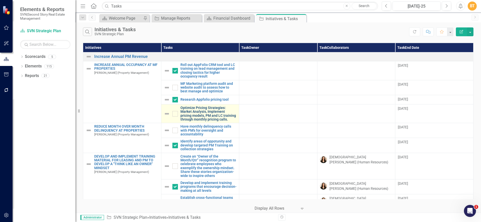
checkbox input "false"
checkbox input "true"
checkbox input "false"
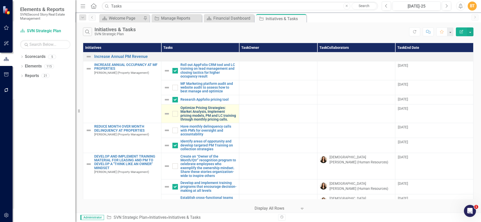
checkbox input "false"
checkbox input "true"
checkbox input "false"
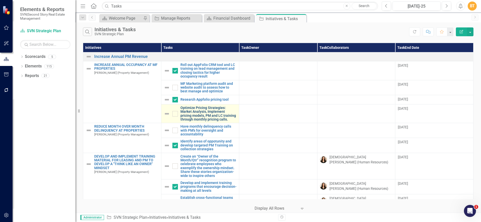
checkbox input "false"
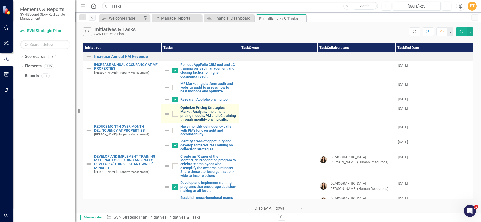
checkbox input "true"
checkbox input "false"
checkbox input "true"
checkbox input "false"
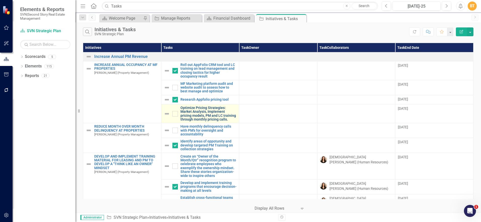
checkbox input "false"
checkbox input "true"
checkbox input "false"
checkbox input "true"
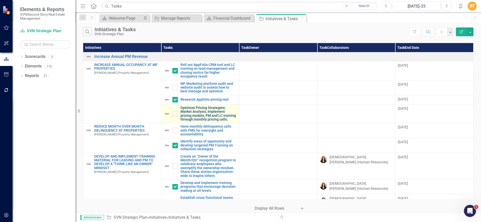
checkbox input "true"
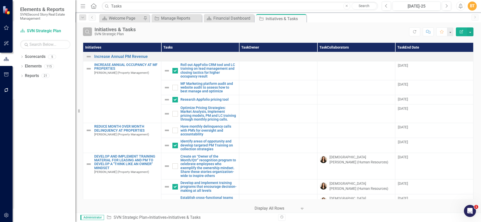
click at [89, 31] on icon "button" at bounding box center [87, 32] width 4 height 4
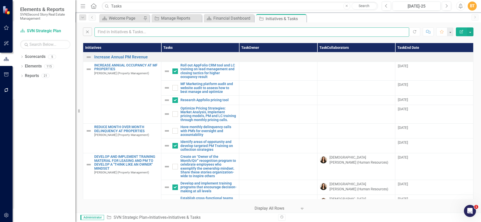
click at [133, 35] on input "text" at bounding box center [252, 31] width 315 height 9
type input "Jill"
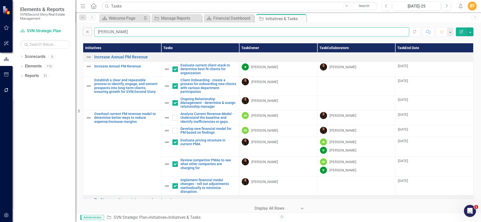
checkbox input "false"
checkbox input "true"
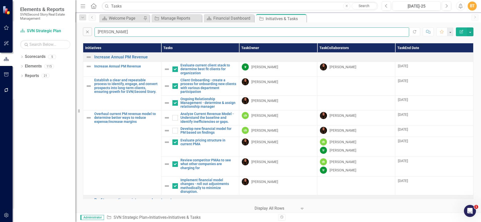
checkbox input "false"
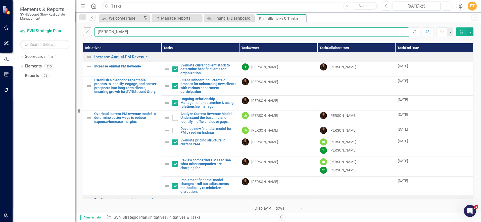
checkbox input "false"
checkbox input "true"
checkbox input "false"
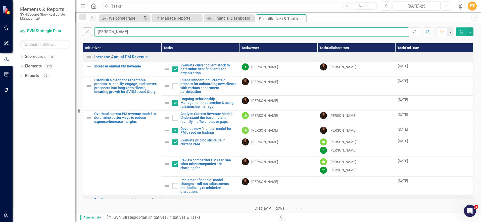
checkbox input "true"
checkbox input "false"
type input "Jill"
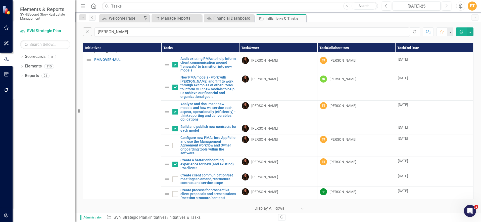
scroll to position [391, 0]
